Goal: Information Seeking & Learning: Learn about a topic

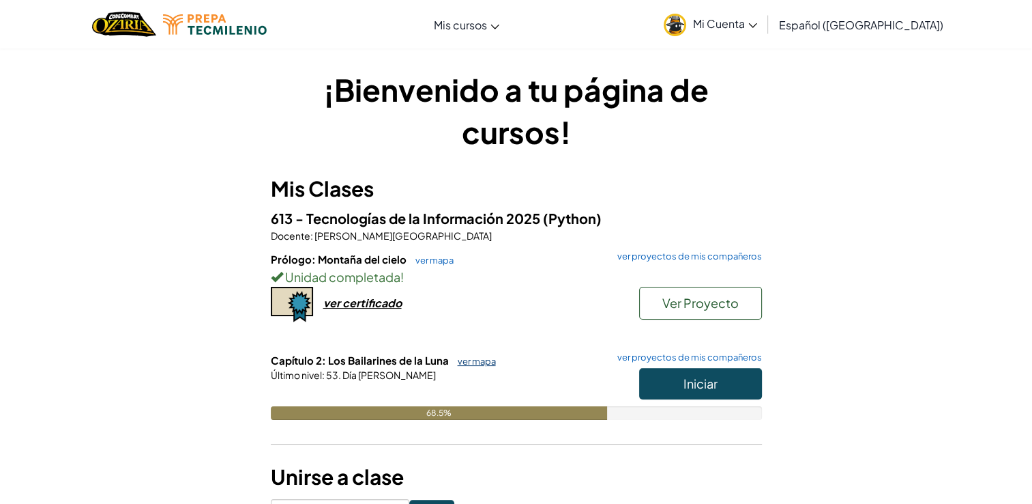
click at [483, 361] on link "ver mapa" at bounding box center [473, 360] width 45 height 11
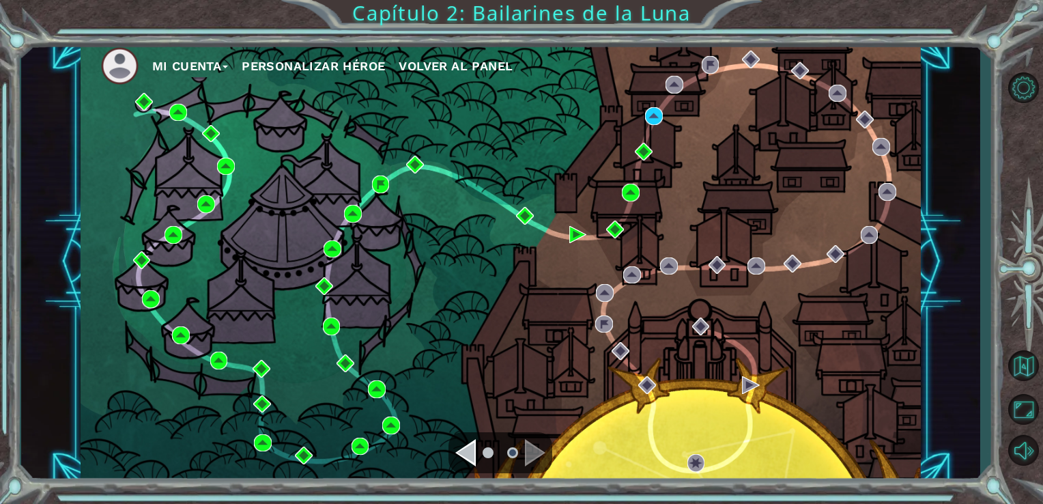
click at [473, 448] on div "Navigate to the previous page" at bounding box center [465, 452] width 20 height 27
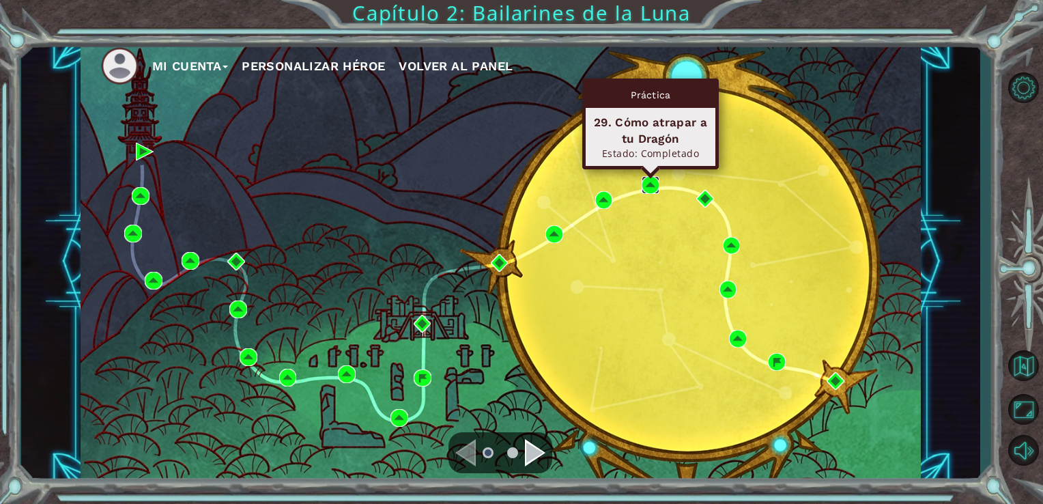
click at [654, 183] on img at bounding box center [650, 185] width 18 height 18
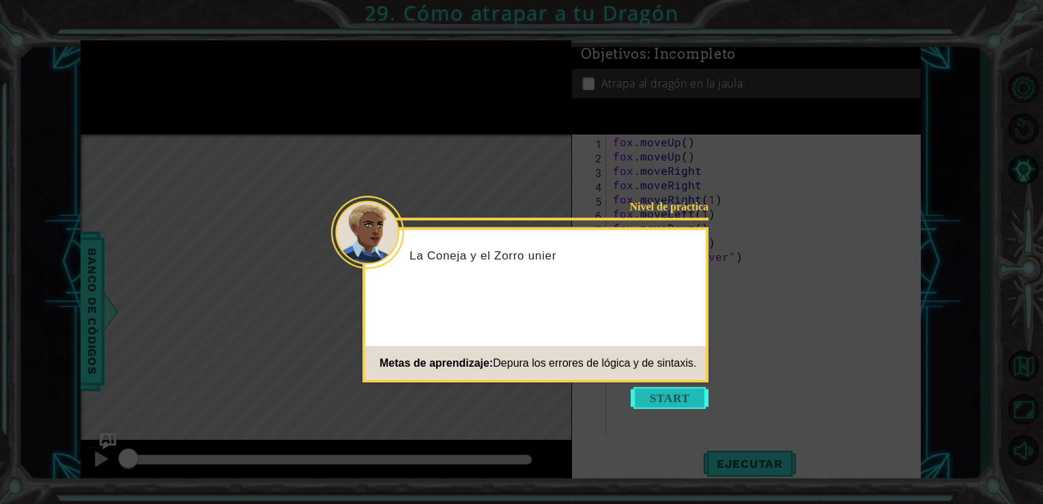
click at [650, 394] on button "Start" at bounding box center [669, 398] width 78 height 22
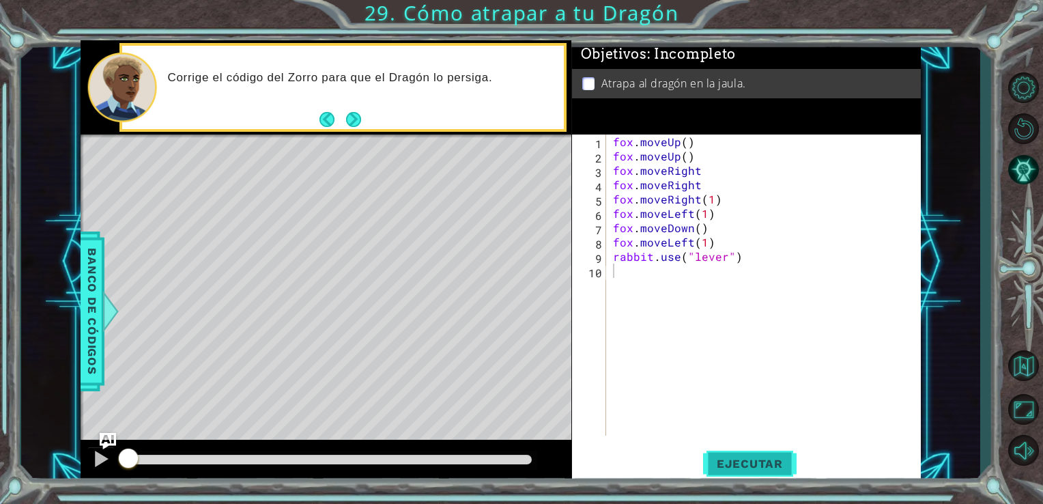
click at [756, 479] on button "Ejecutar" at bounding box center [749, 463] width 93 height 35
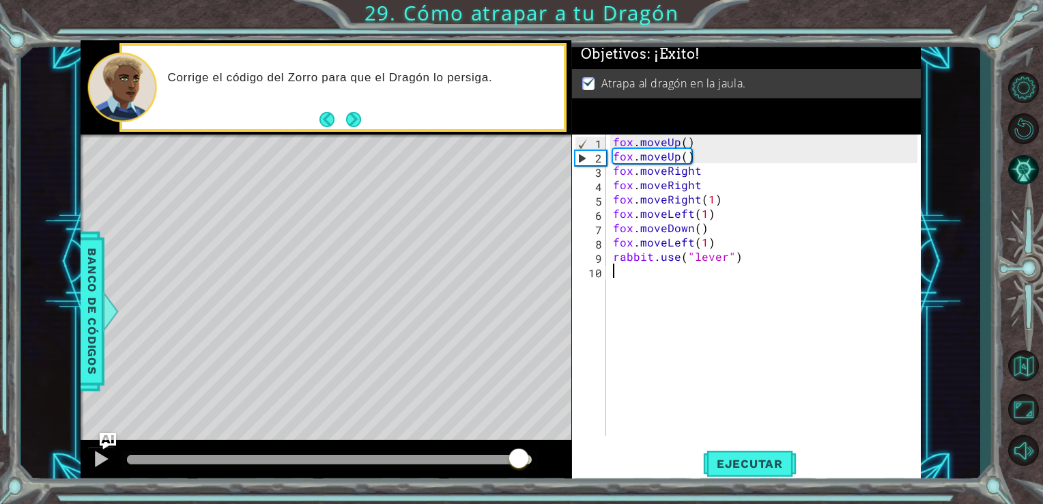
click at [519, 457] on div at bounding box center [329, 459] width 405 height 10
